Goal: Check status: Check status

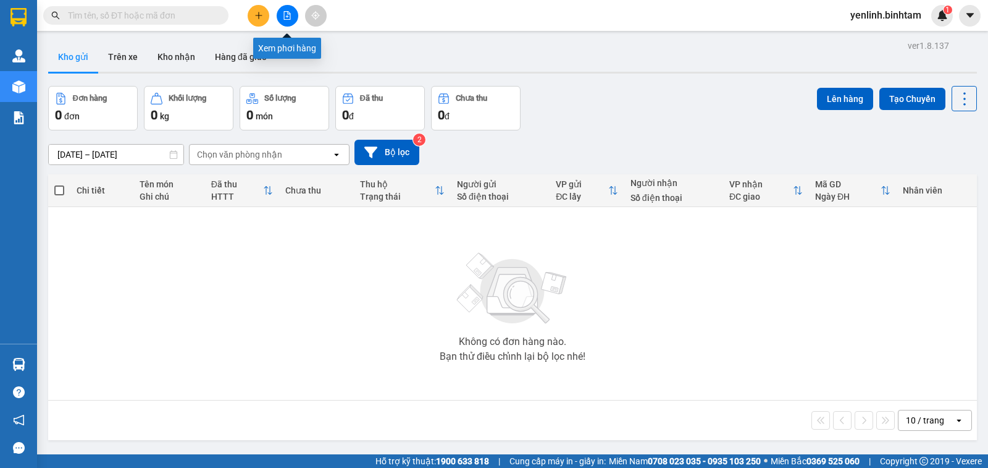
click at [285, 14] on icon "file-add" at bounding box center [287, 15] width 9 height 9
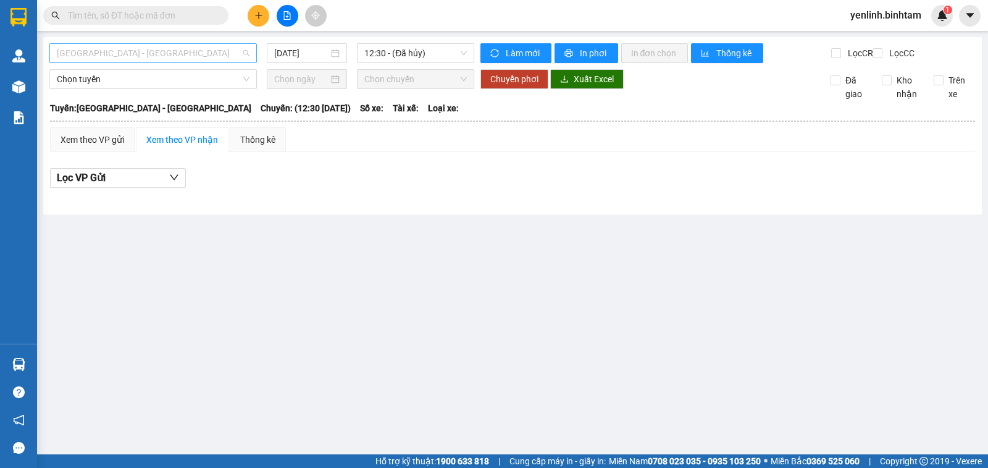
click at [188, 56] on span "[GEOGRAPHIC_DATA] - [GEOGRAPHIC_DATA]" at bounding box center [153, 53] width 193 height 19
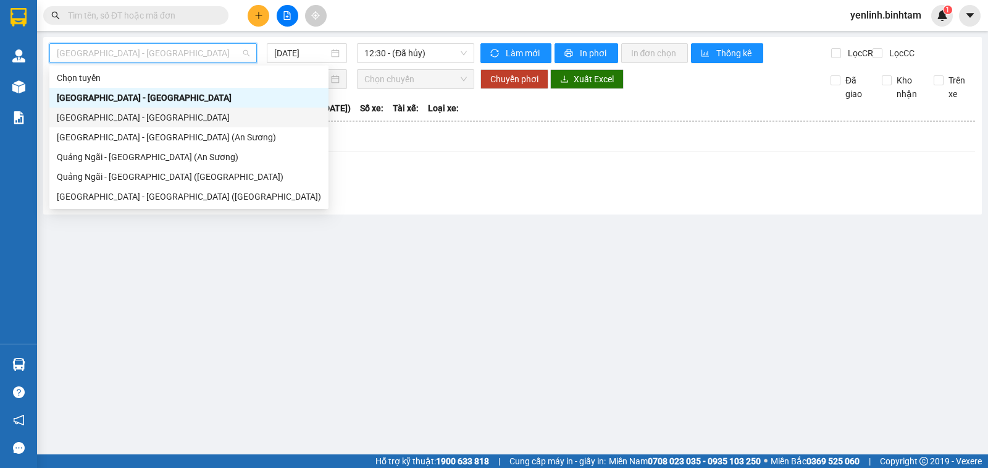
click at [167, 122] on div "[GEOGRAPHIC_DATA] - [GEOGRAPHIC_DATA]" at bounding box center [189, 118] width 264 height 14
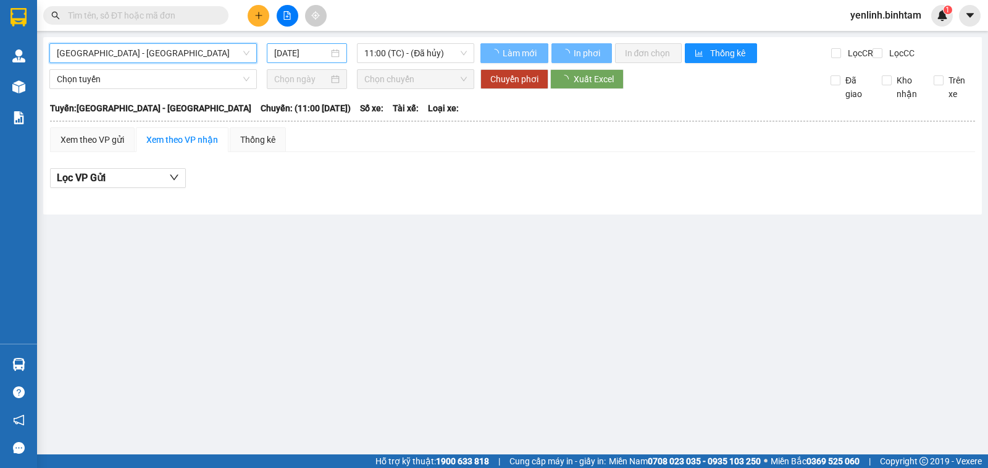
click at [296, 54] on input "[DATE]" at bounding box center [301, 53] width 55 height 14
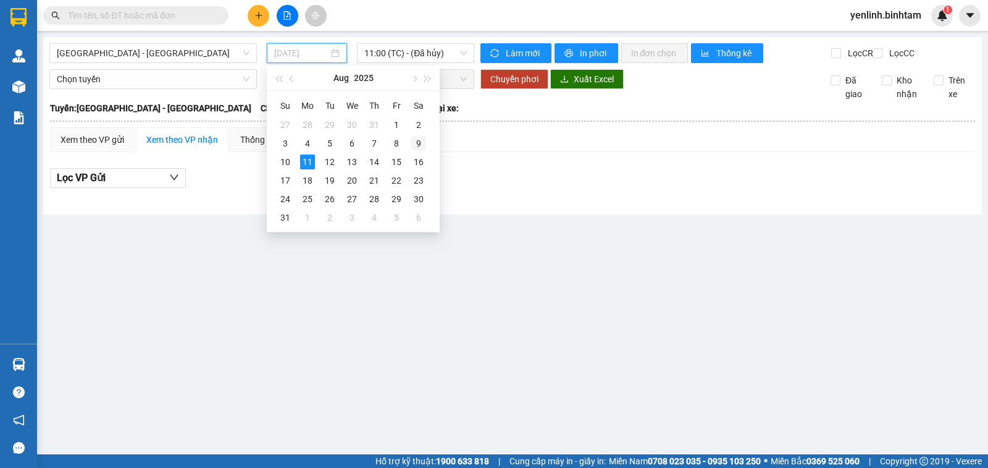
click at [412, 141] on div "9" at bounding box center [418, 143] width 15 height 15
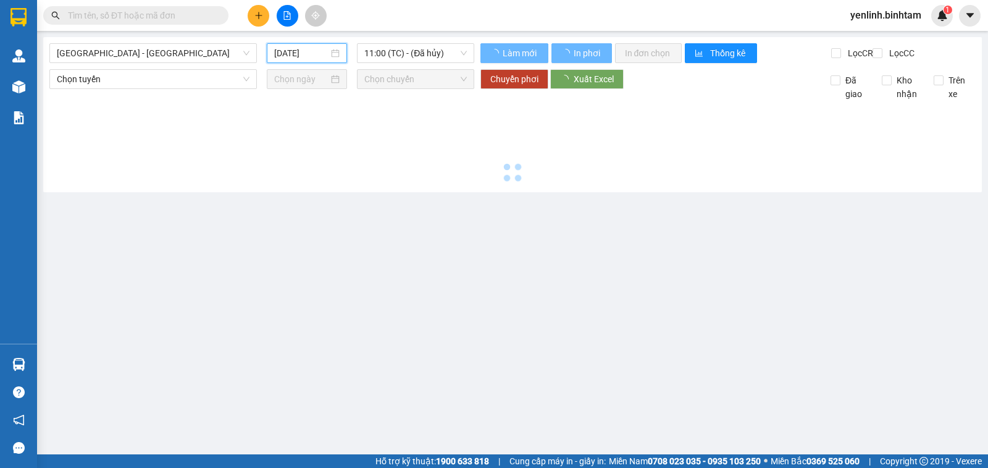
type input "[DATE]"
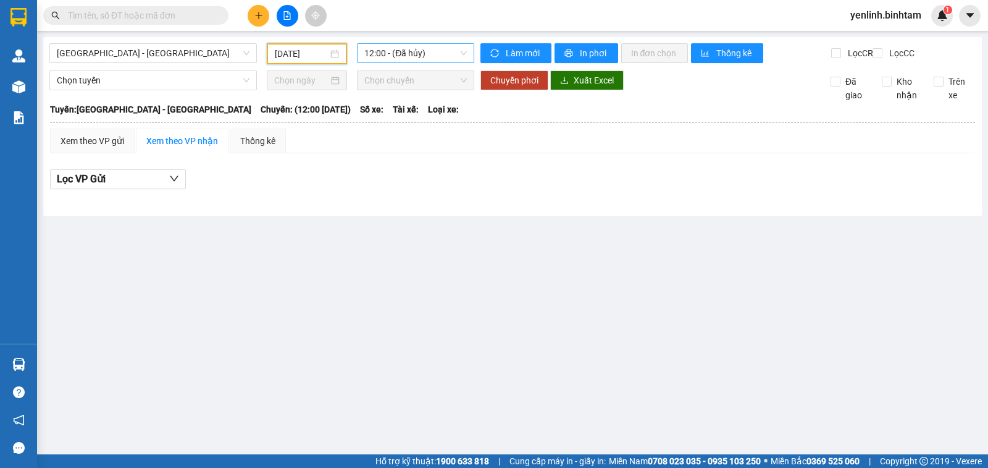
click at [408, 53] on span "12:00 - (Đã hủy)" at bounding box center [415, 53] width 102 height 19
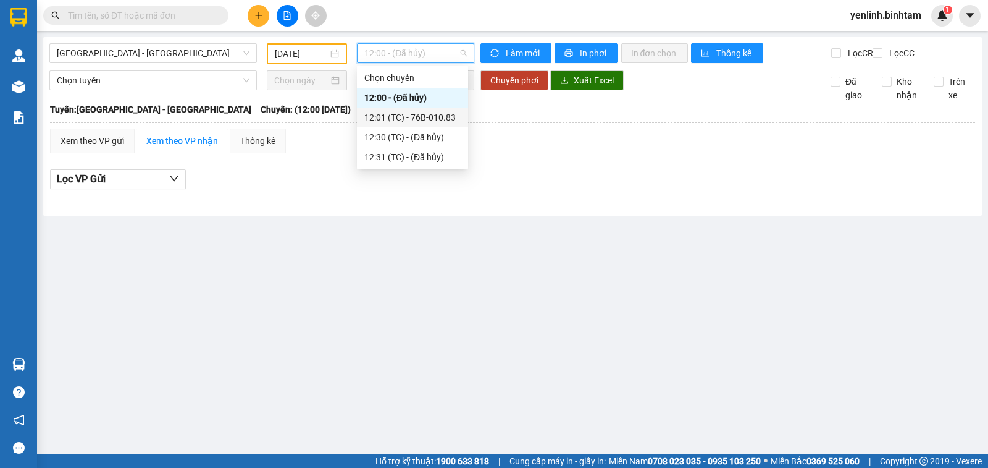
click at [418, 116] on div "12:01 (TC) - 76B-010.83" at bounding box center [412, 118] width 96 height 14
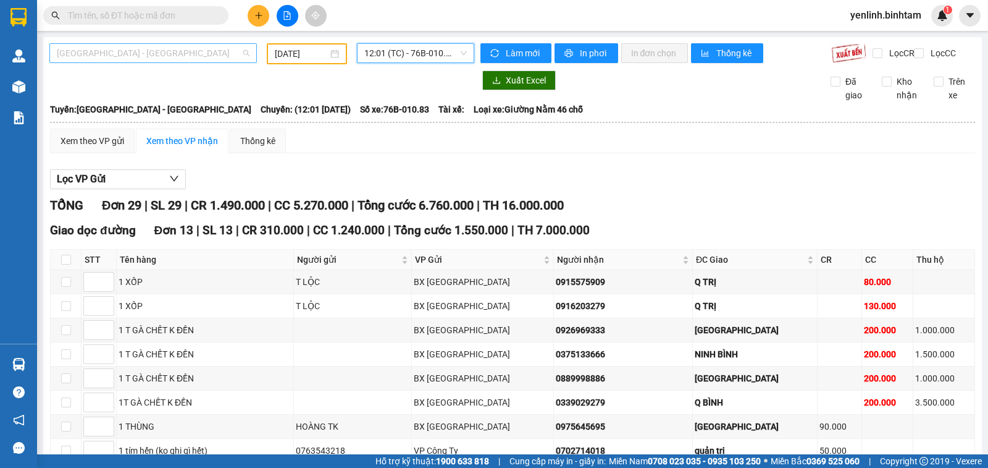
click at [210, 55] on span "[GEOGRAPHIC_DATA] - [GEOGRAPHIC_DATA]" at bounding box center [153, 53] width 193 height 19
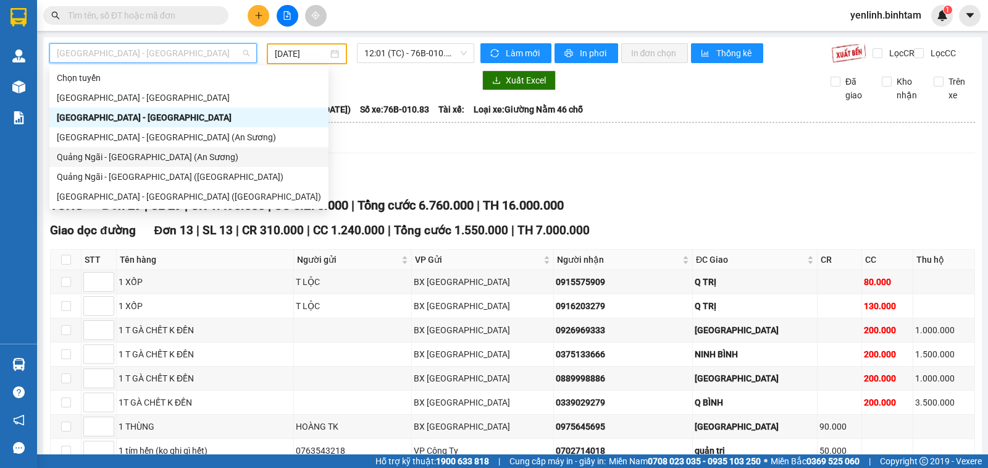
click at [193, 158] on div "Quảng Ngãi - [GEOGRAPHIC_DATA] (An Sương)" at bounding box center [189, 157] width 264 height 14
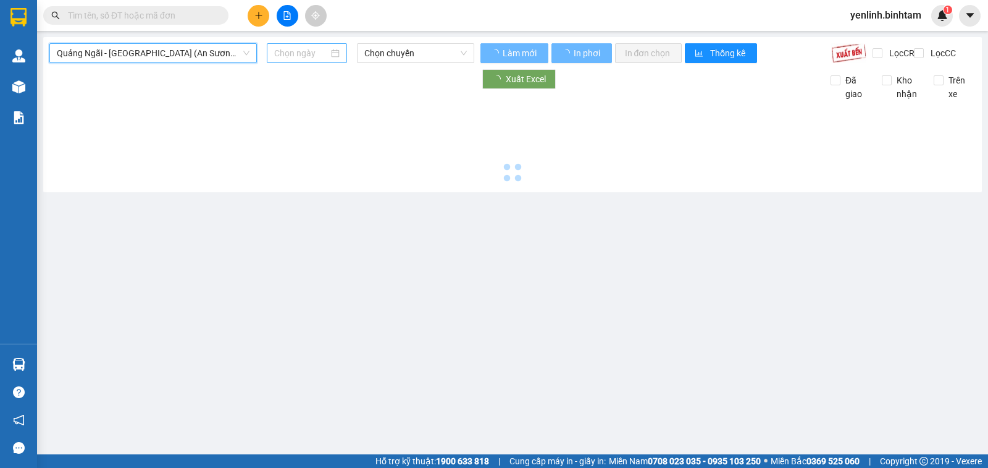
click at [298, 54] on input at bounding box center [301, 53] width 55 height 14
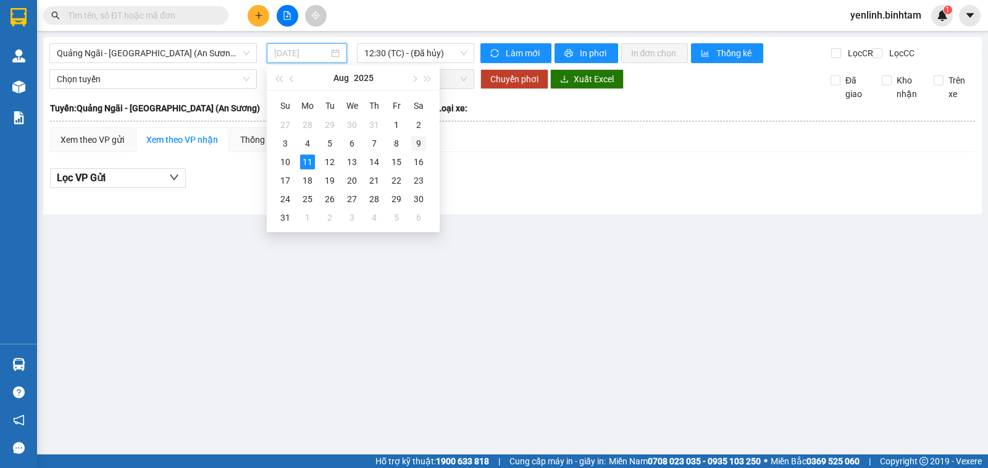
click at [417, 143] on div "9" at bounding box center [418, 143] width 15 height 15
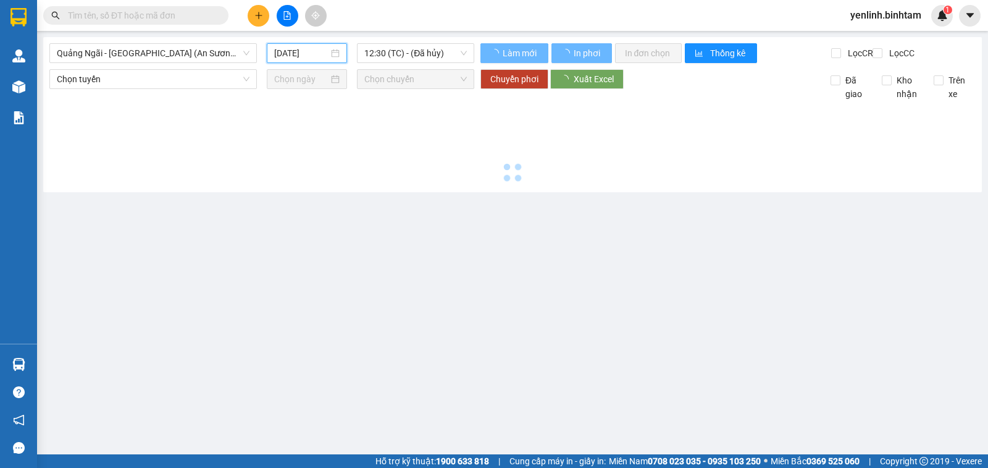
type input "[DATE]"
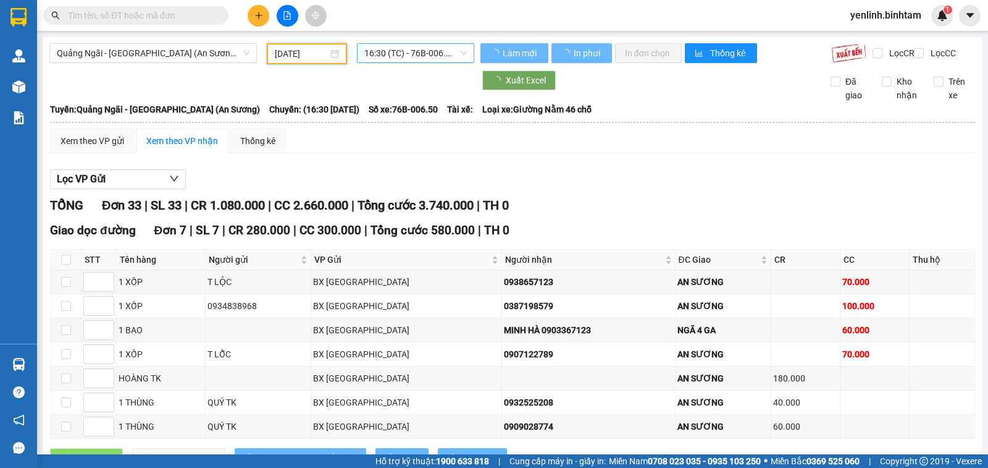
click at [410, 56] on span "16:30 (TC) - 76B-006.50" at bounding box center [415, 53] width 102 height 19
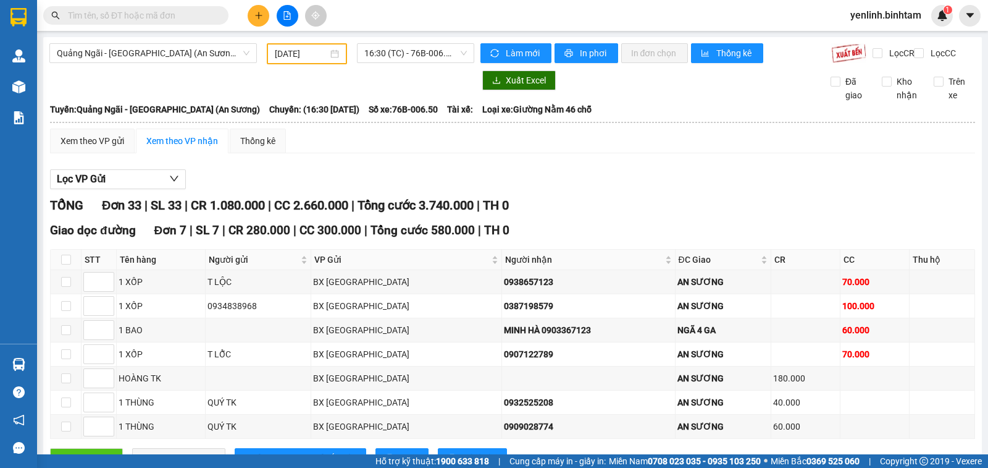
scroll to position [185, 0]
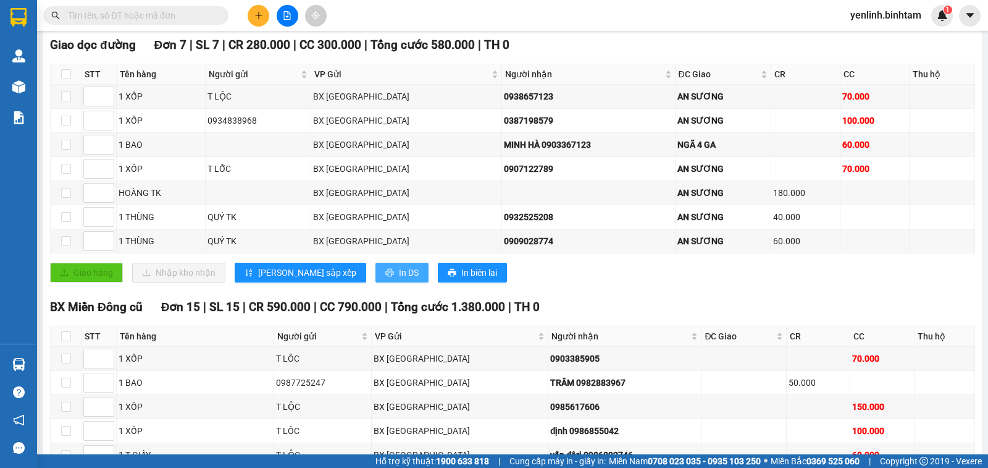
click at [376, 277] on button "In DS" at bounding box center [402, 273] width 53 height 20
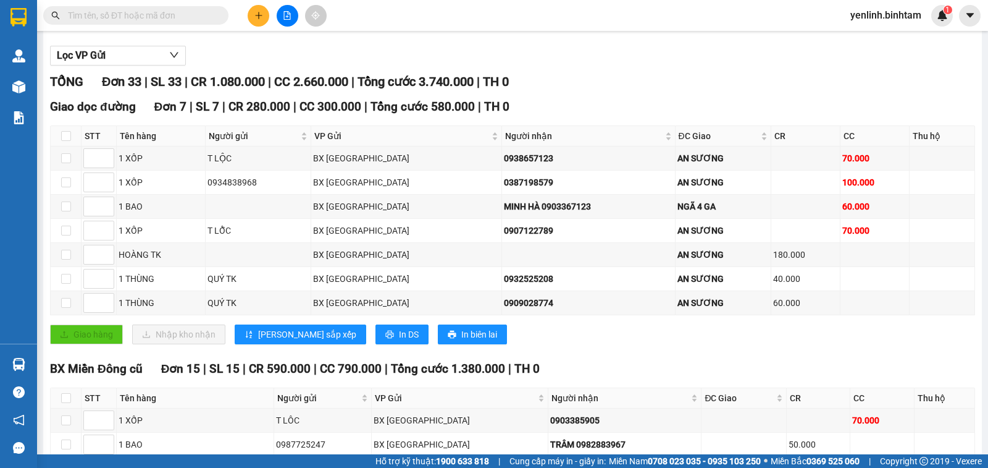
scroll to position [0, 0]
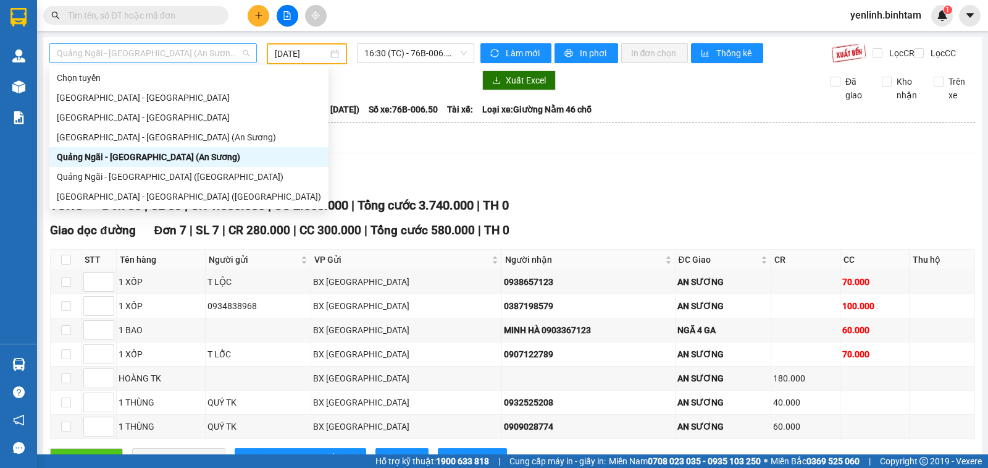
click at [226, 56] on span "Quảng Ngãi - [GEOGRAPHIC_DATA] (An Sương)" at bounding box center [153, 53] width 193 height 19
click at [199, 172] on div "Quảng Ngãi - [GEOGRAPHIC_DATA] ([GEOGRAPHIC_DATA])" at bounding box center [189, 177] width 264 height 14
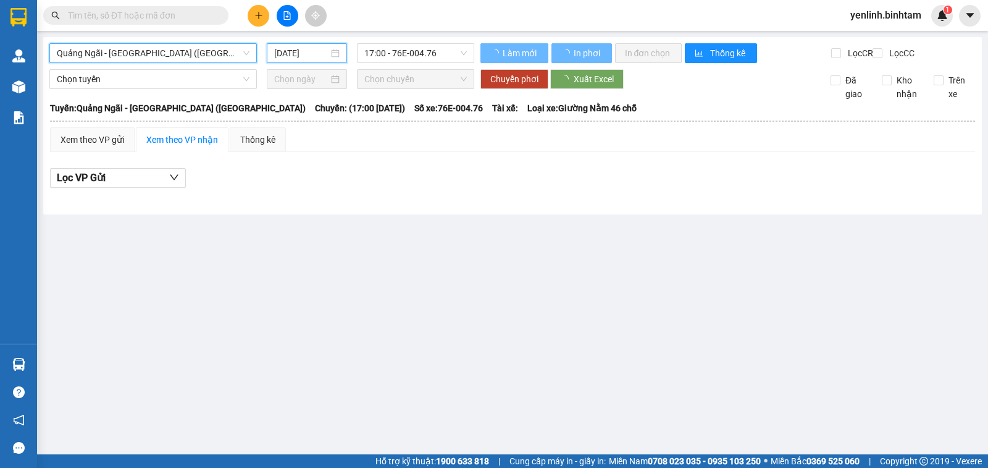
click at [293, 54] on input "[DATE]" at bounding box center [301, 53] width 55 height 14
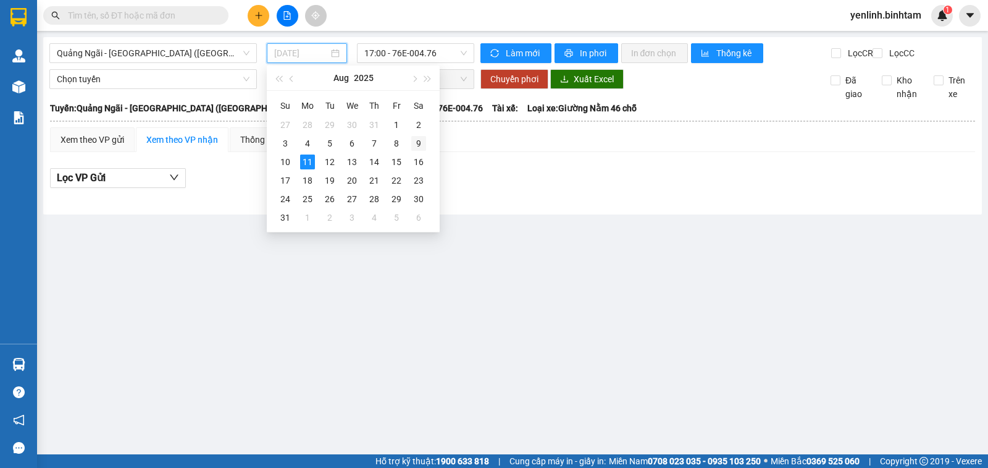
click at [416, 146] on div "9" at bounding box center [418, 143] width 15 height 15
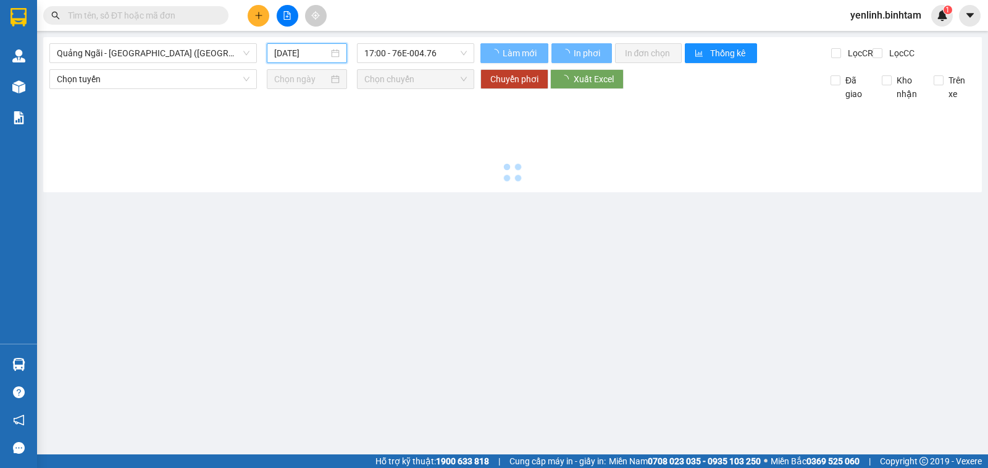
type input "[DATE]"
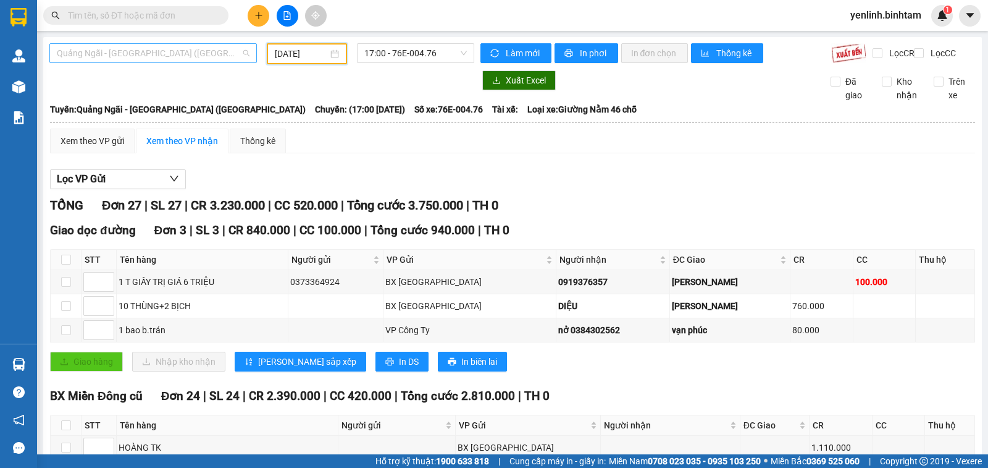
click at [217, 54] on span "Quảng Ngãi - [GEOGRAPHIC_DATA] ([GEOGRAPHIC_DATA])" at bounding box center [153, 53] width 193 height 19
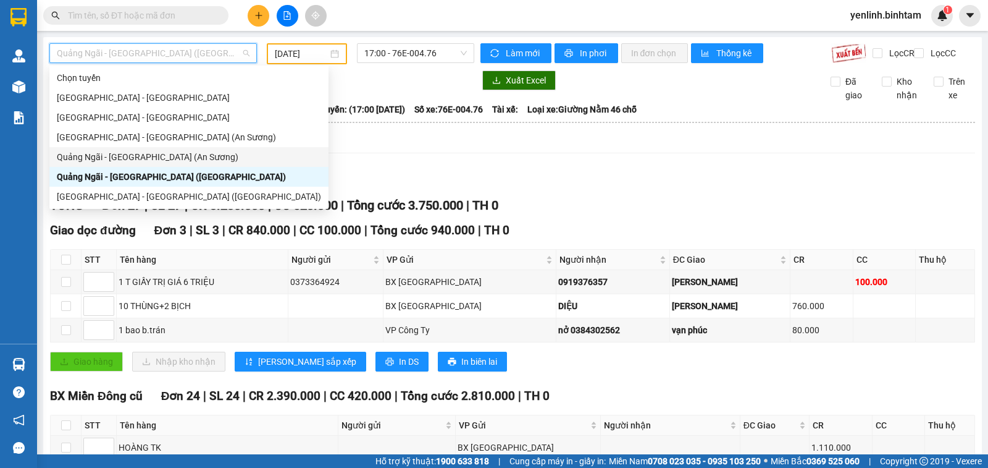
click at [150, 159] on div "Quảng Ngãi - [GEOGRAPHIC_DATA] (An Sương)" at bounding box center [189, 157] width 264 height 14
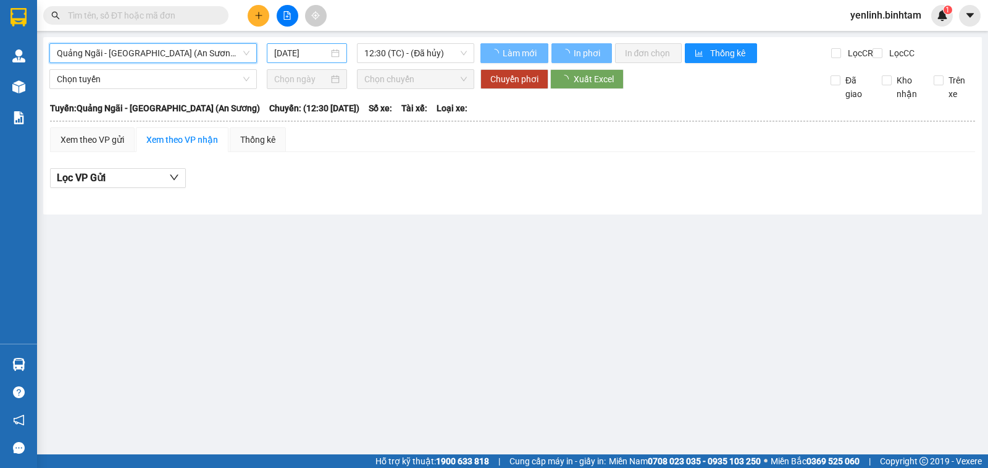
click at [311, 59] on input "[DATE]" at bounding box center [301, 53] width 55 height 14
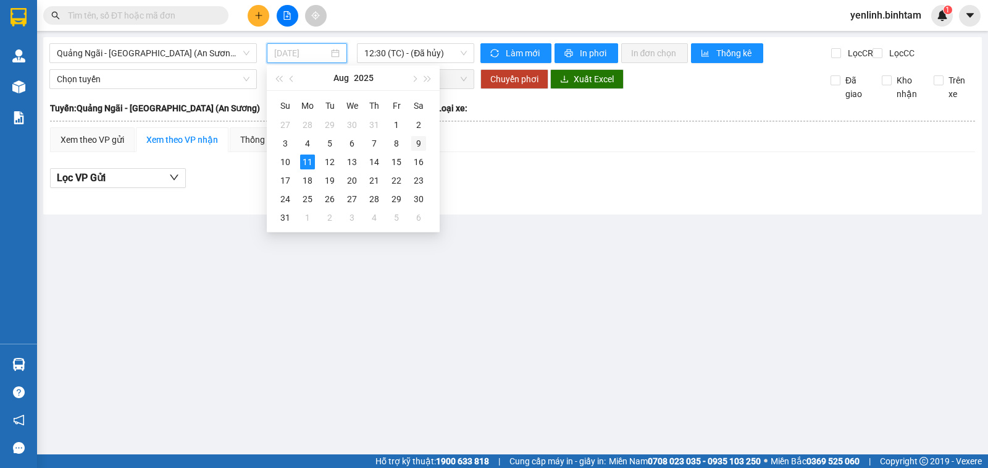
click at [421, 146] on div "9" at bounding box center [418, 143] width 15 height 15
type input "[DATE]"
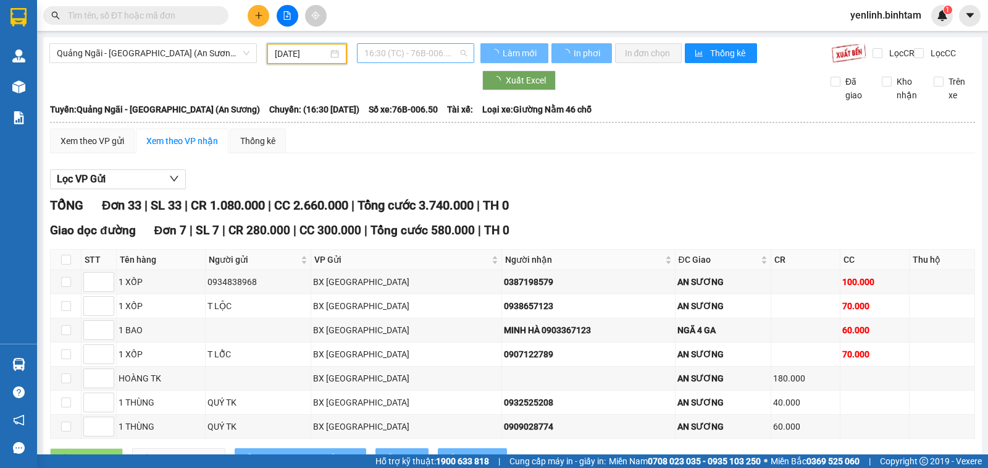
click at [426, 56] on span "16:30 (TC) - 76B-006.50" at bounding box center [415, 53] width 102 height 19
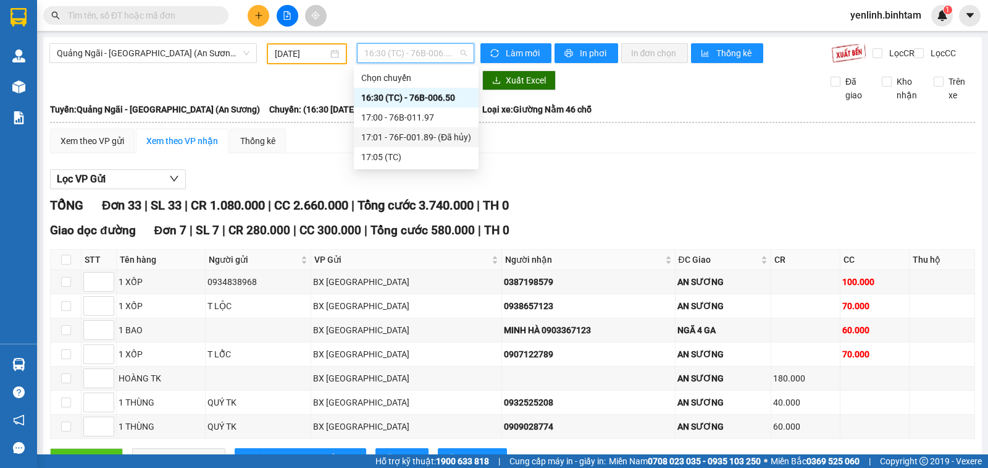
click at [391, 140] on div "17:01 - 76F-001.89 - (Đã hủy)" at bounding box center [416, 137] width 110 height 14
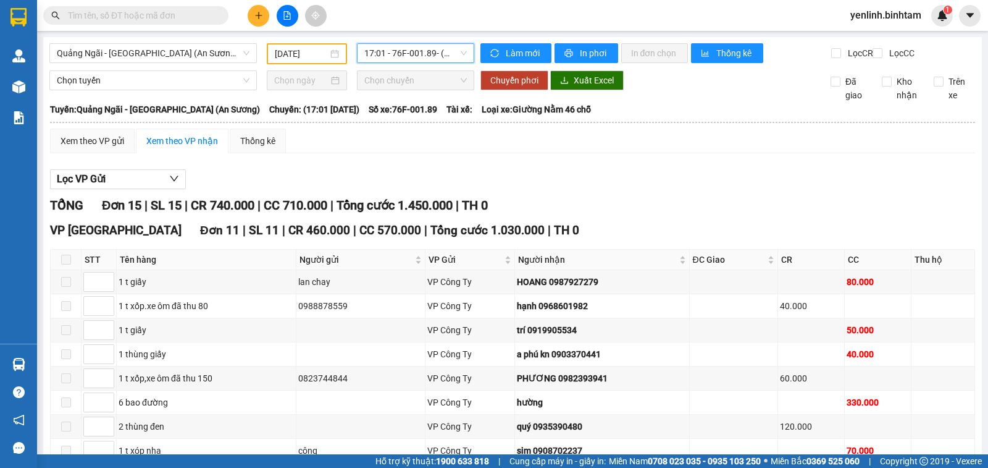
click at [388, 53] on span "17:01 - 76F-001.89 - (Đã hủy)" at bounding box center [415, 53] width 102 height 19
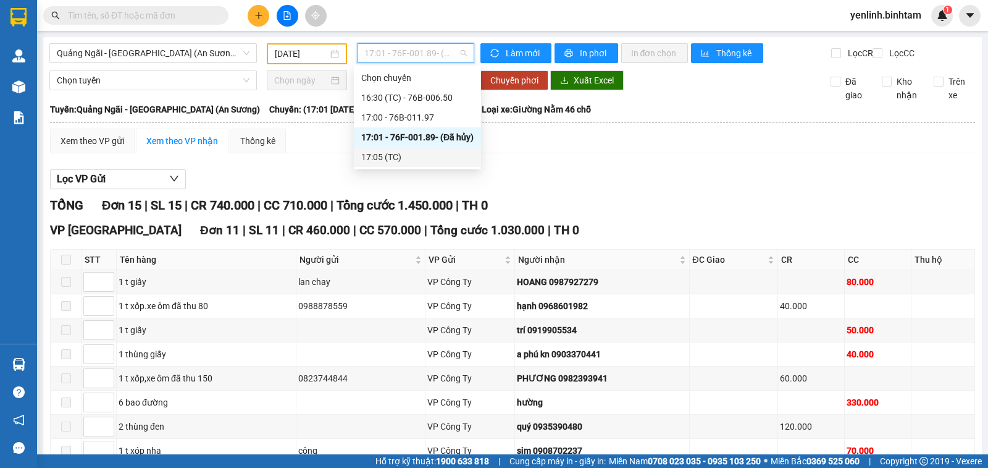
click at [384, 156] on div "17:05 (TC)" at bounding box center [417, 157] width 112 height 14
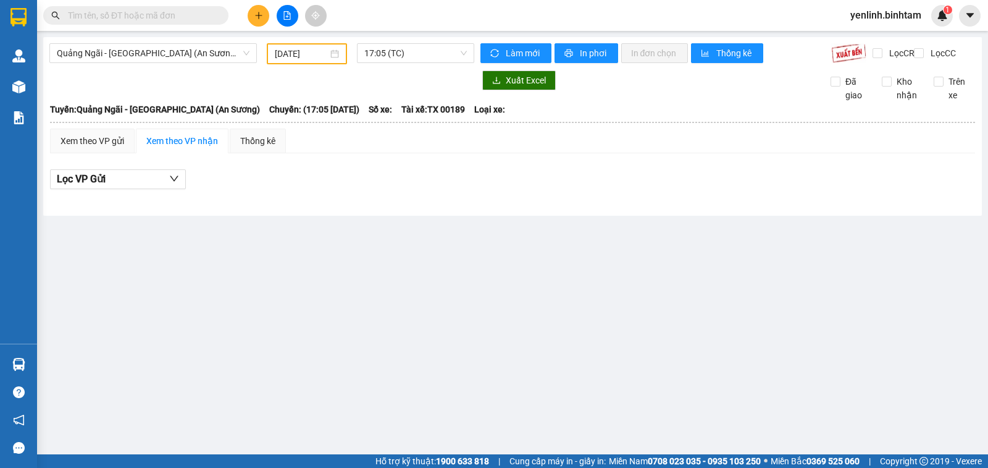
click at [386, 43] on div "[GEOGRAPHIC_DATA] - [GEOGRAPHIC_DATA] (An Sương) [DATE] 17:05 (TC) Làm mới In p…" at bounding box center [512, 126] width 939 height 179
click at [382, 61] on span "17:05 (TC)" at bounding box center [415, 53] width 102 height 19
click at [311, 51] on input "[DATE]" at bounding box center [302, 54] width 54 height 14
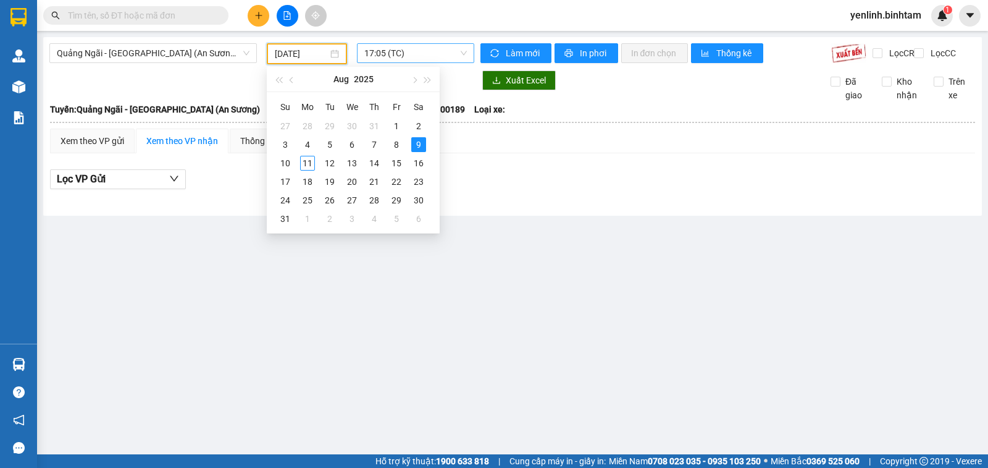
click at [369, 54] on span "17:05 (TC)" at bounding box center [415, 53] width 102 height 19
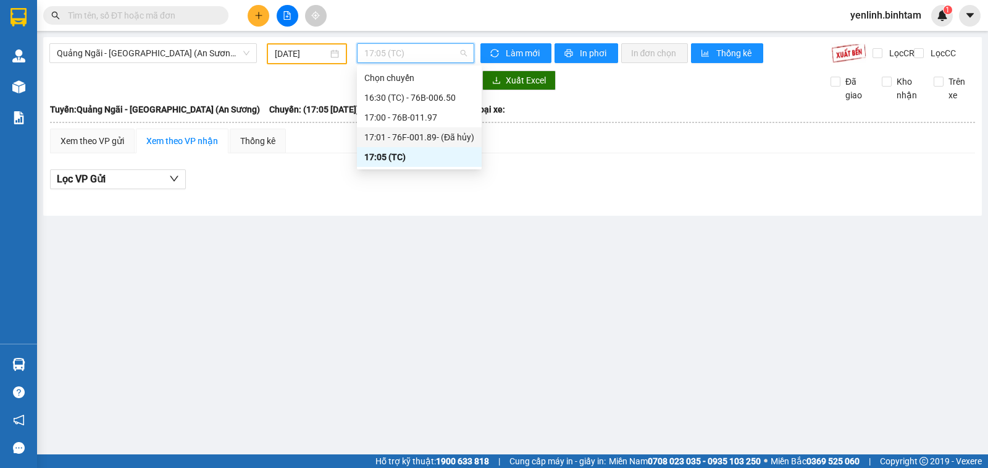
click at [380, 138] on div "17:01 - 76F-001.89 - (Đã hủy)" at bounding box center [419, 137] width 110 height 14
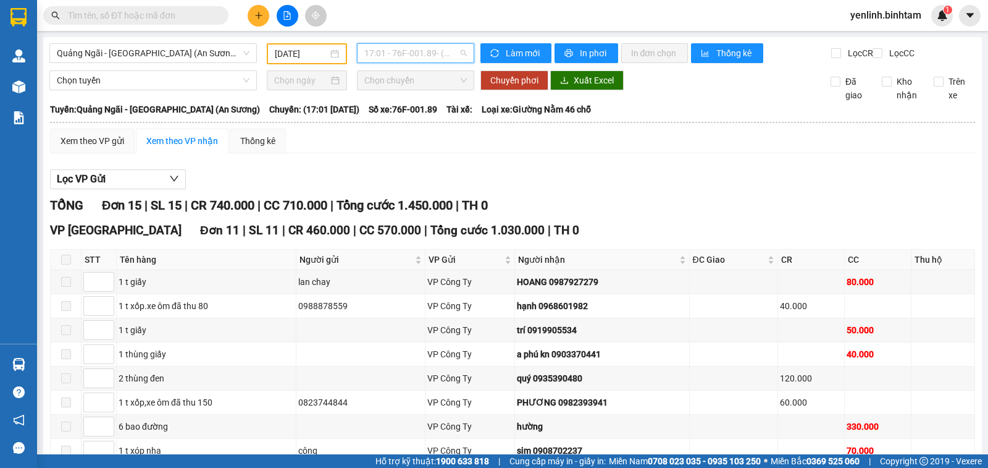
click at [380, 62] on div "17:01 - 76F-001.89 - (Đã hủy)" at bounding box center [415, 53] width 117 height 20
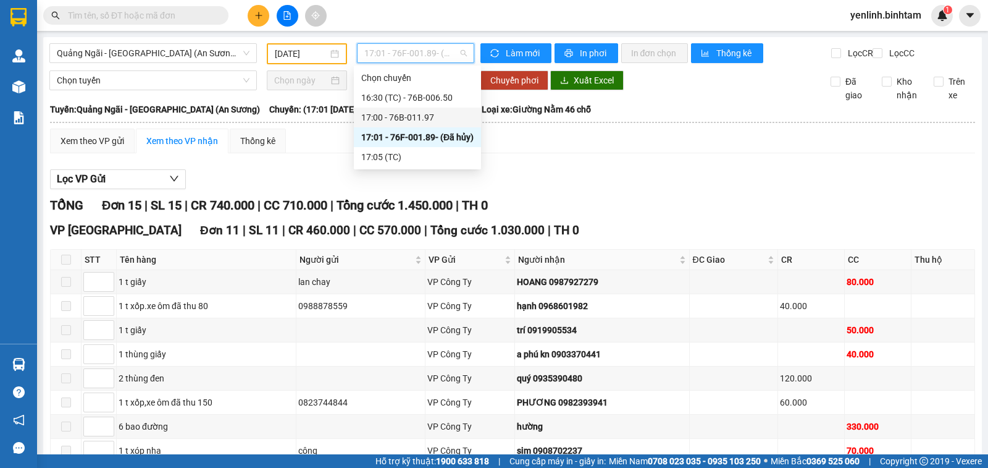
click at [377, 114] on div "17:00 - 76B-011.97" at bounding box center [417, 118] width 112 height 14
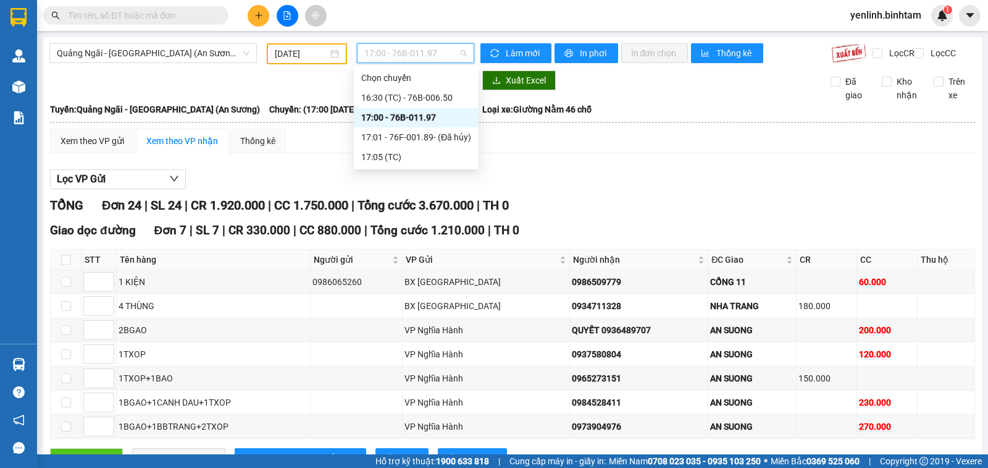
click at [405, 52] on span "17:00 - 76B-011.97" at bounding box center [415, 53] width 102 height 19
click at [389, 136] on div "17:01 - 76F-001.89 - (Đã hủy)" at bounding box center [416, 137] width 110 height 14
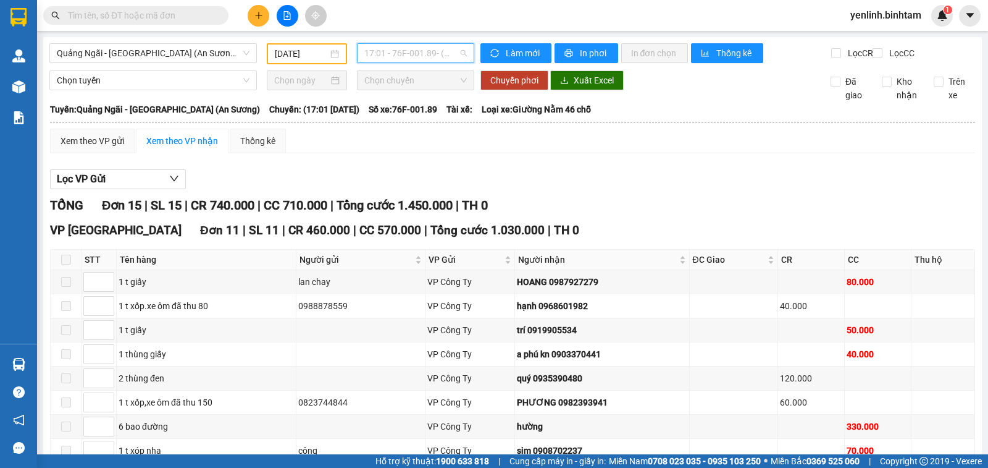
click at [454, 61] on span "17:01 - 76F-001.89 - (Đã hủy)" at bounding box center [415, 53] width 102 height 19
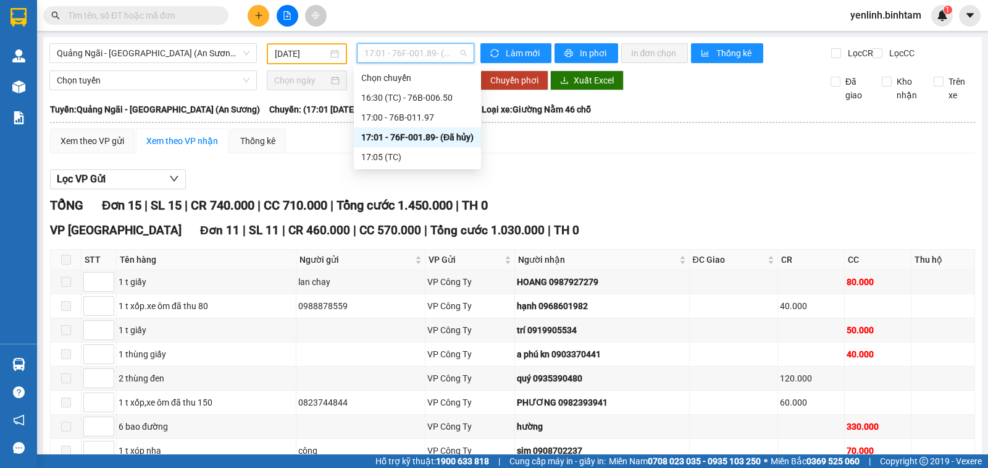
click at [380, 54] on span "17:01 - 76F-001.89 - (Đã hủy)" at bounding box center [415, 53] width 102 height 19
click at [405, 121] on div "17:00 - 76B-011.97" at bounding box center [417, 118] width 112 height 14
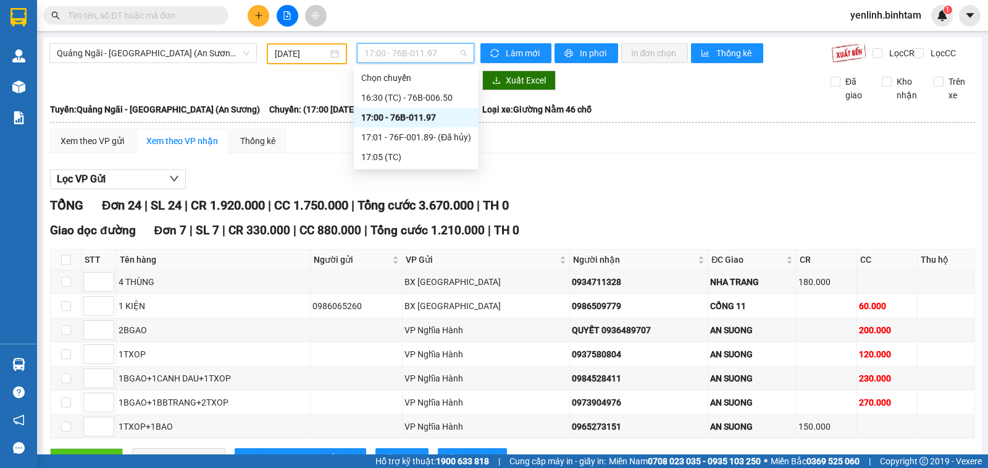
click at [394, 53] on span "17:00 - 76B-011.97" at bounding box center [415, 53] width 102 height 19
click at [393, 141] on div "17:01 - 76F-001.89 - (Đã hủy)" at bounding box center [416, 137] width 110 height 14
